Goal: Use online tool/utility: Utilize a website feature to perform a specific function

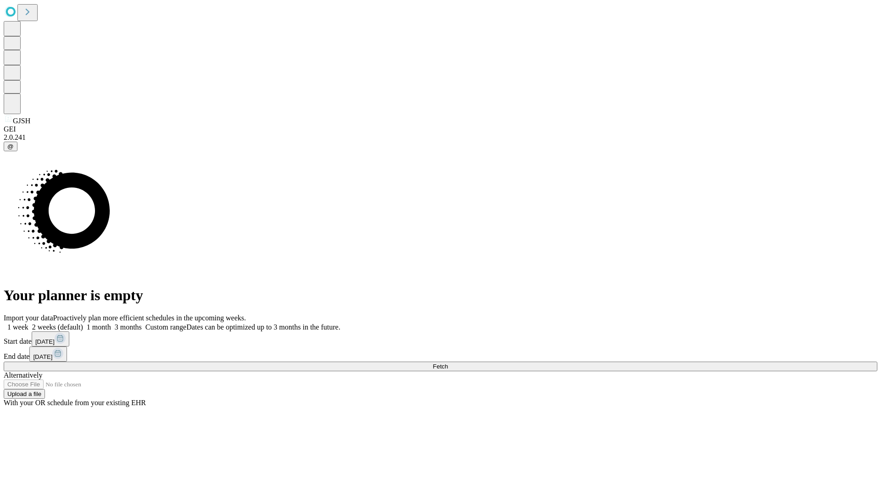
click at [448, 363] on span "Fetch" at bounding box center [440, 366] width 15 height 7
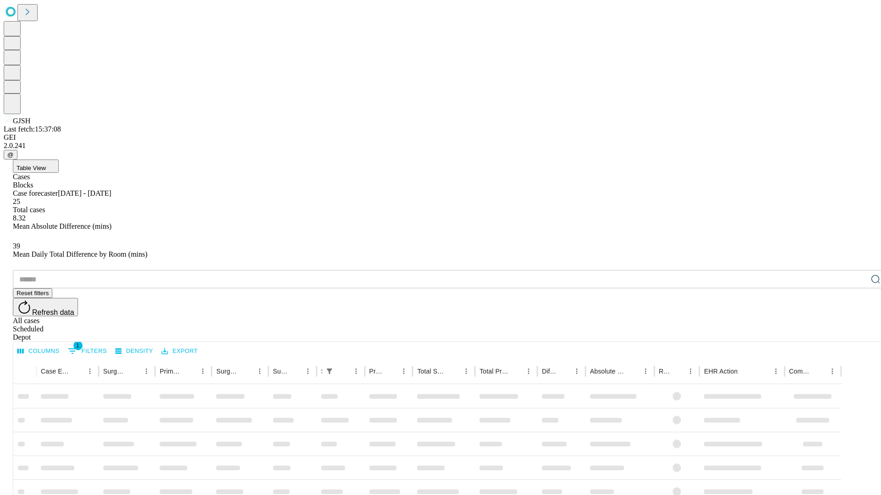
click at [46, 165] on span "Table View" at bounding box center [31, 168] width 29 height 7
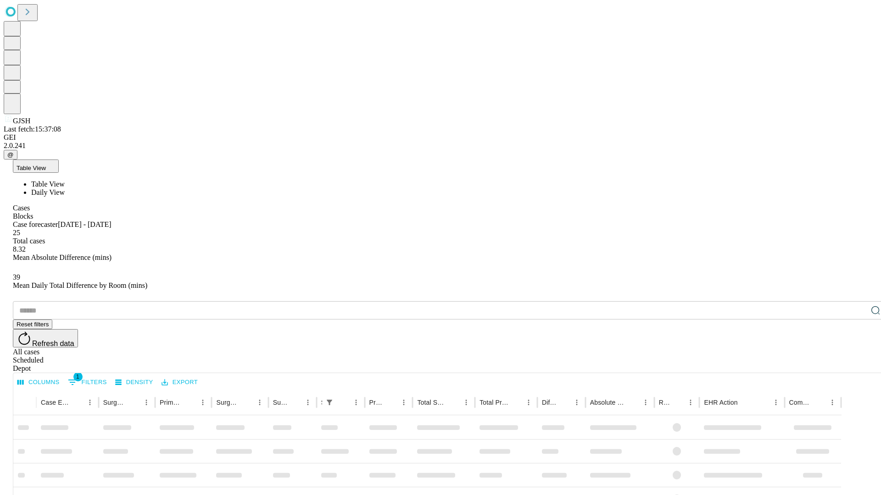
click at [65, 189] on span "Daily View" at bounding box center [47, 193] width 33 height 8
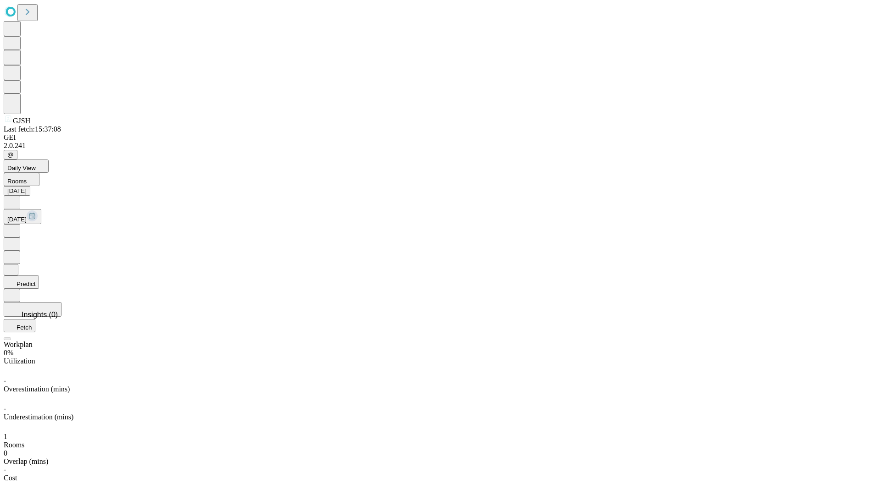
click at [39, 276] on button "Predict" at bounding box center [21, 282] width 35 height 13
